Goal: Information Seeking & Learning: Check status

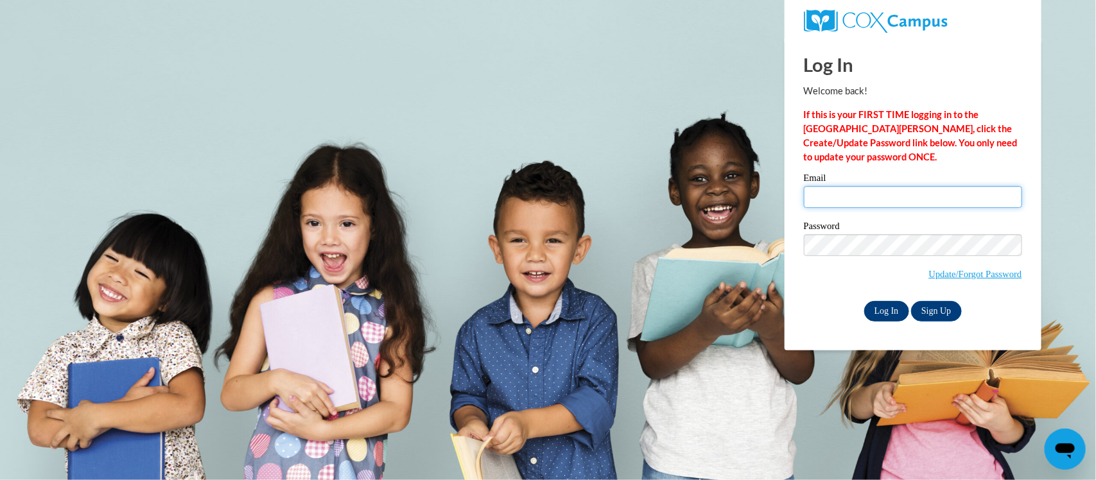
type input "ethelcannon2015@gmail.com"
click at [876, 306] on input "Log In" at bounding box center [886, 311] width 45 height 21
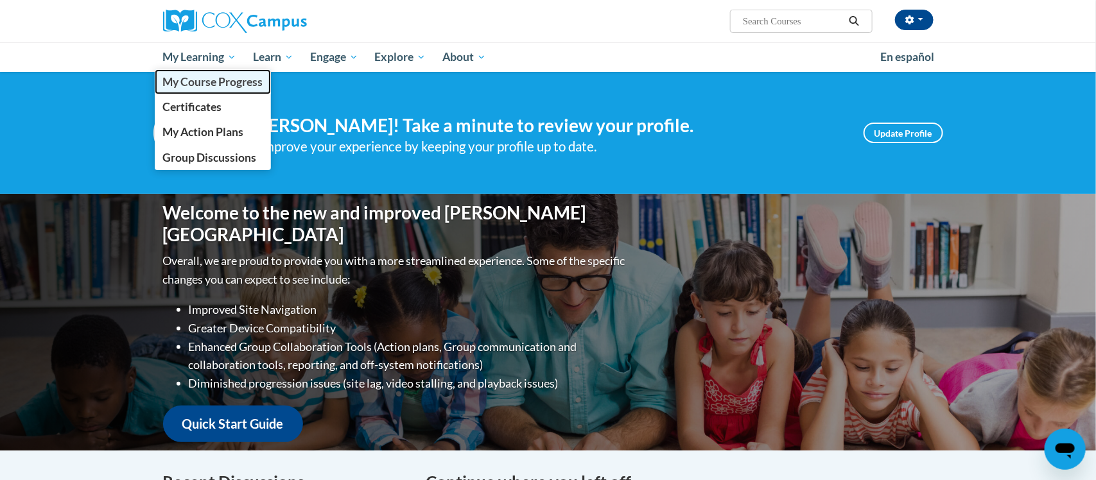
click at [197, 82] on span "My Course Progress" at bounding box center [212, 81] width 100 height 13
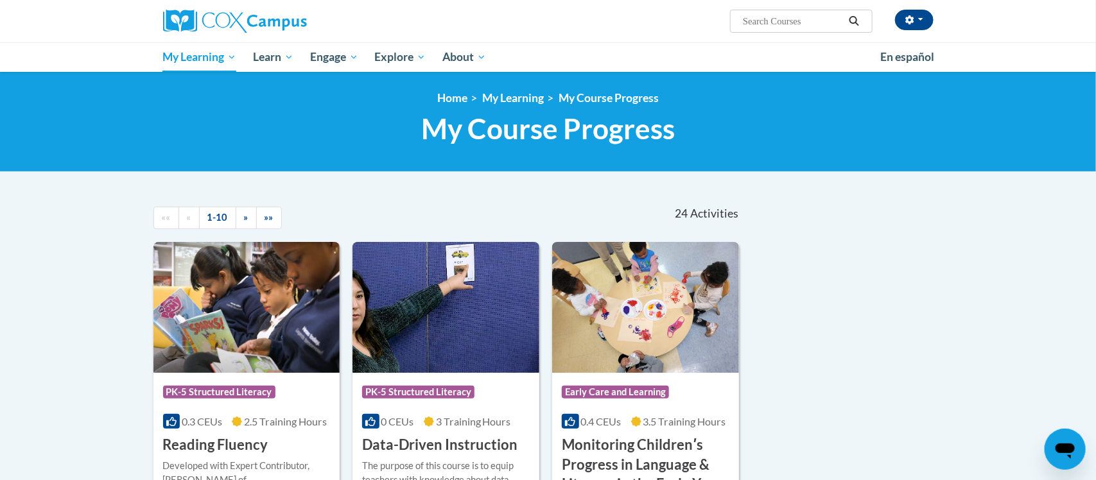
click at [974, 16] on div "[PERSON_NAME] ([GEOGRAPHIC_DATA]/New_York UTC-04:00) My Profile Inbox My Transc…" at bounding box center [548, 36] width 1096 height 72
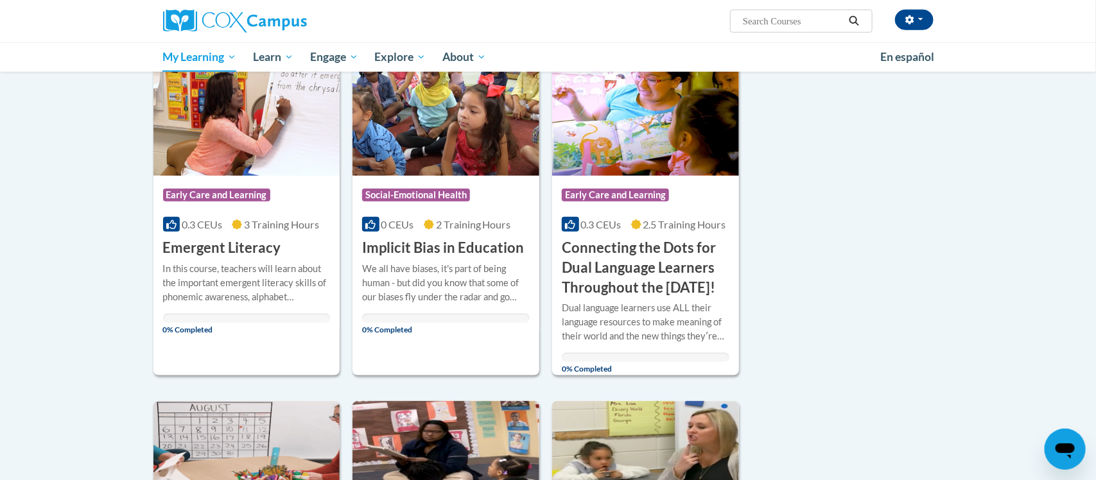
scroll to position [541, 0]
